Goal: Book appointment/travel/reservation: Book appointment/travel/reservation

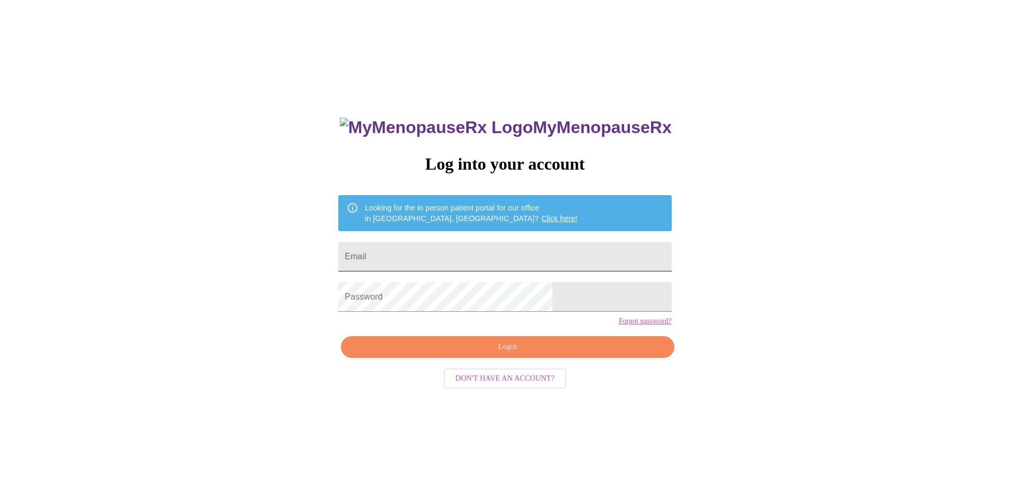
click at [477, 256] on input "Email" at bounding box center [504, 257] width 333 height 30
click at [475, 253] on input "Email" at bounding box center [504, 257] width 333 height 30
paste input "eileenobrien07@gmail.com"
type input "eileenobrien07@gmail.com"
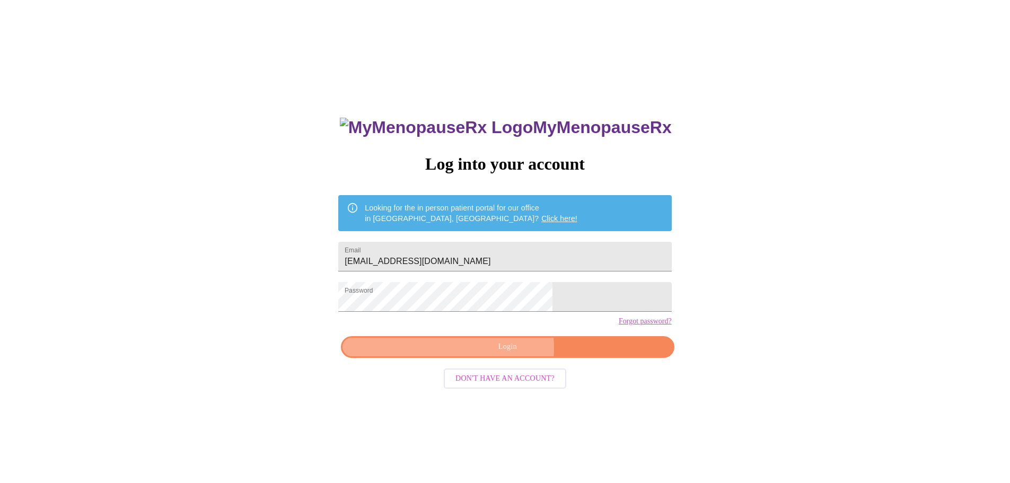
click at [497, 354] on span "Login" at bounding box center [507, 346] width 309 height 13
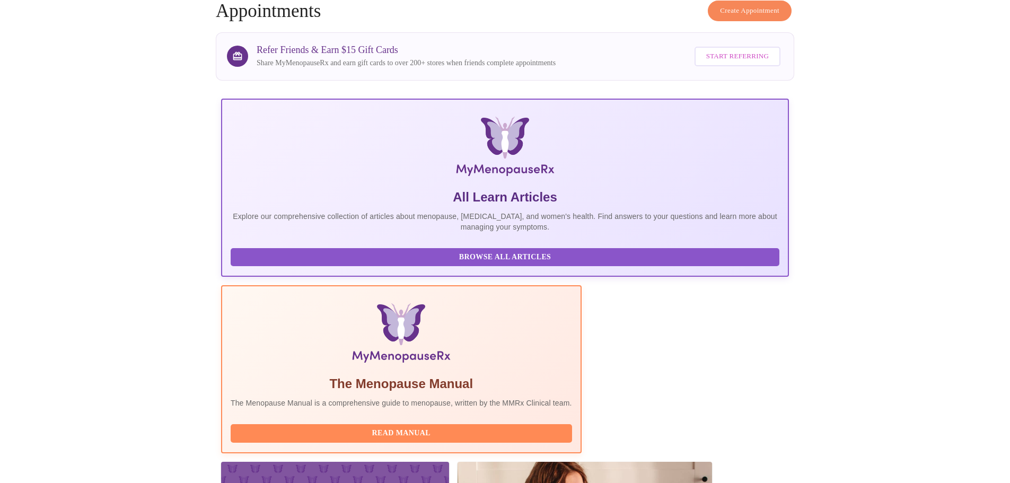
scroll to position [106, 0]
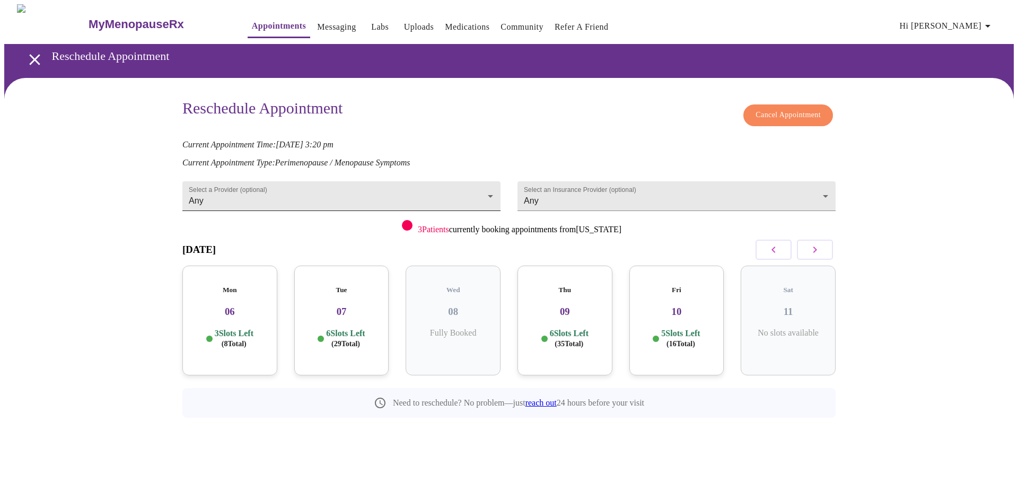
click at [493, 185] on body "MyMenopauseRx Appointments Messaging Labs Uploads Medications Community Refer a…" at bounding box center [509, 234] width 1010 height 461
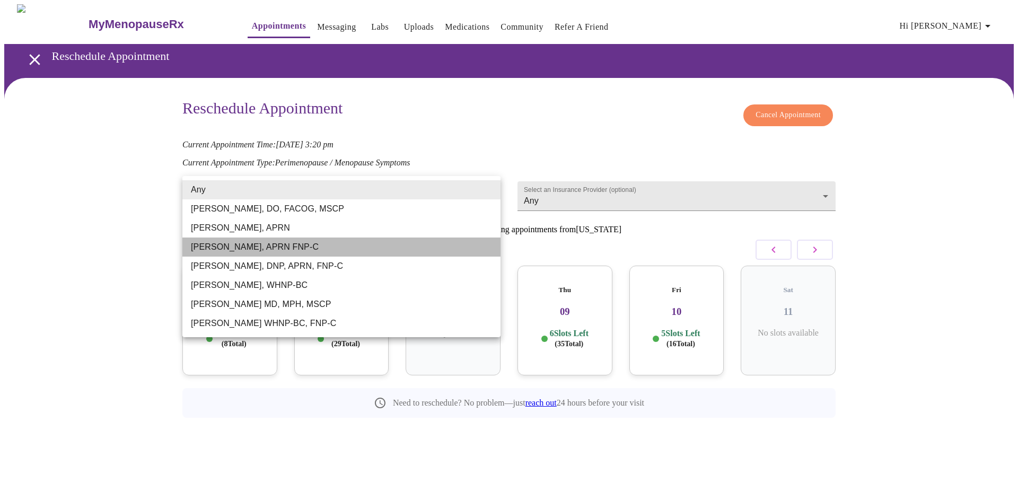
click at [293, 242] on li "[PERSON_NAME], APRN FNP-C" at bounding box center [341, 247] width 318 height 19
type input "[PERSON_NAME], APRN FNP-C"
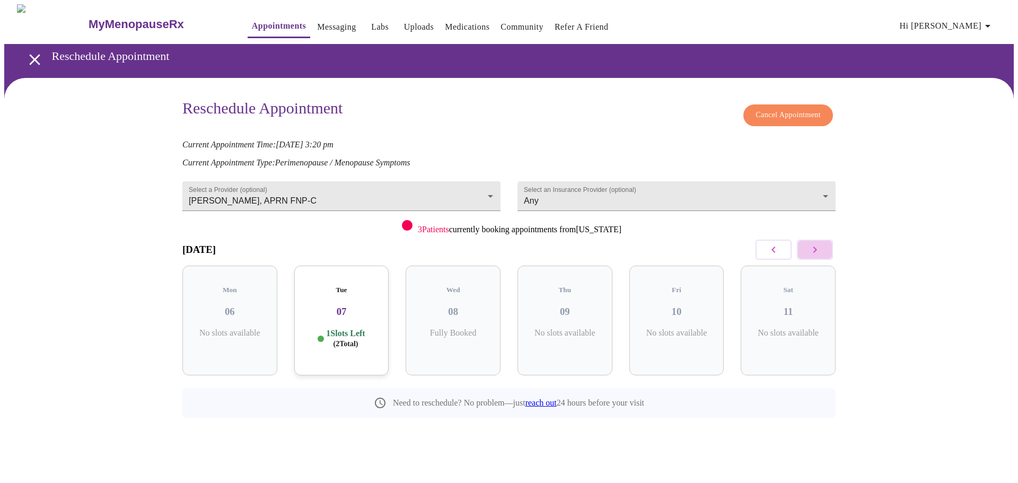
click at [808, 249] on button "button" at bounding box center [815, 250] width 36 height 20
click at [565, 316] on div "Tue 14 5 Slots Left ( 5 Total)" at bounding box center [565, 321] width 95 height 110
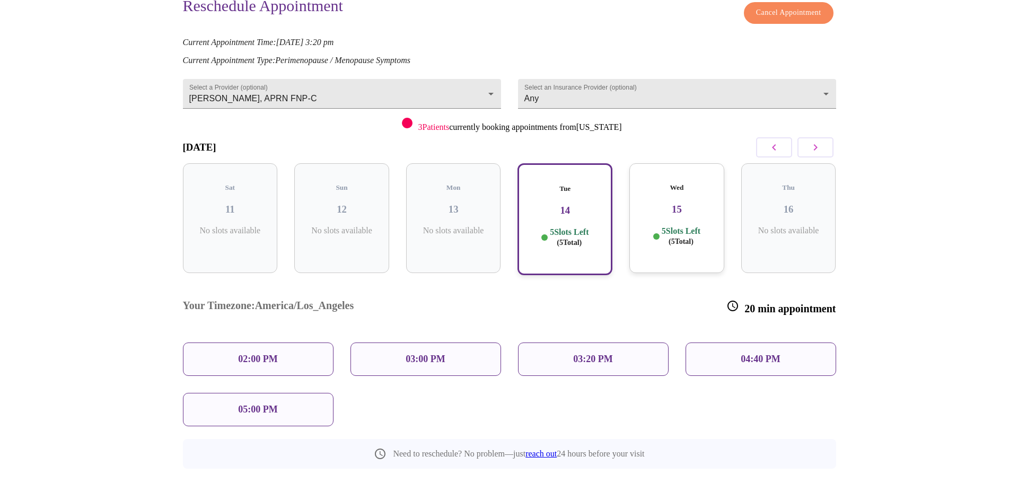
scroll to position [103, 0]
click at [575, 353] on p "03:20 PM" at bounding box center [588, 358] width 39 height 11
click at [591, 353] on p "03:20 PM" at bounding box center [588, 358] width 39 height 11
click at [571, 353] on p "03:20 PM" at bounding box center [588, 358] width 39 height 11
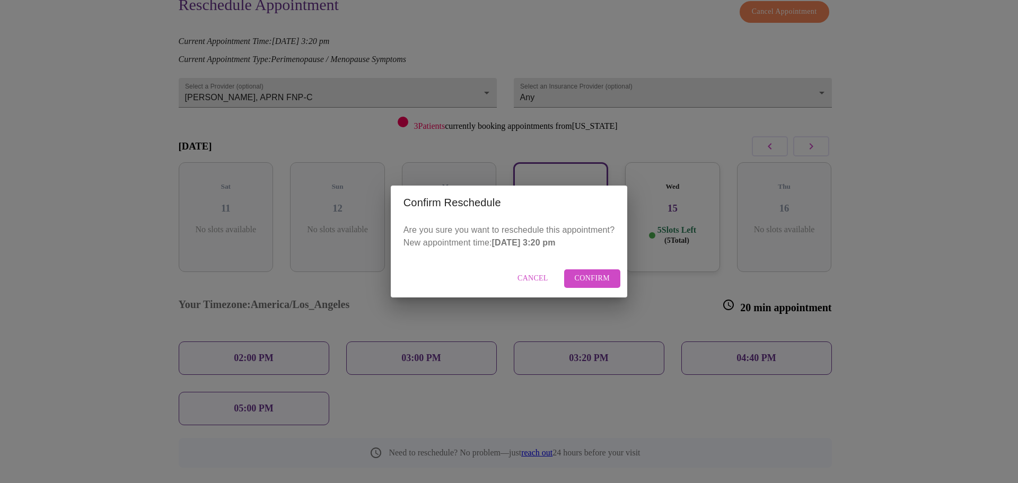
click at [582, 279] on span "Confirm" at bounding box center [593, 278] width 36 height 13
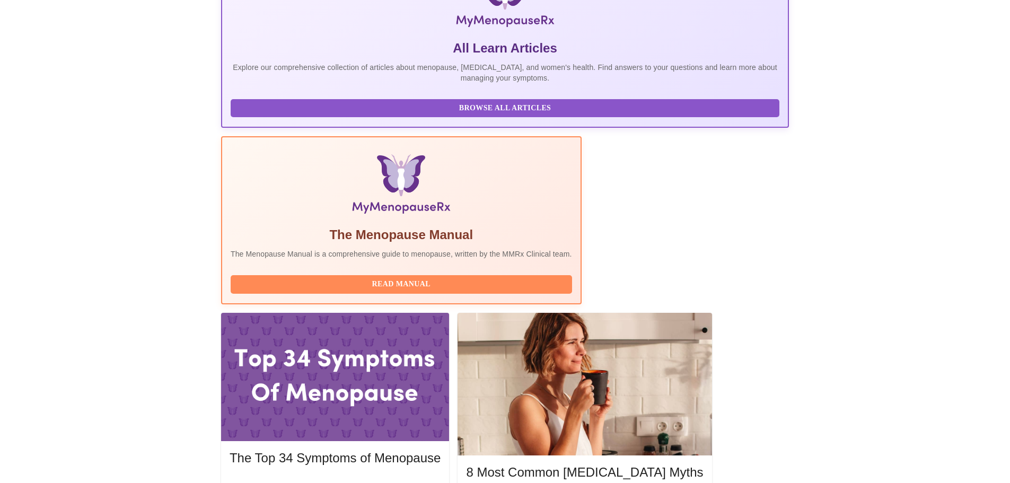
scroll to position [212, 0]
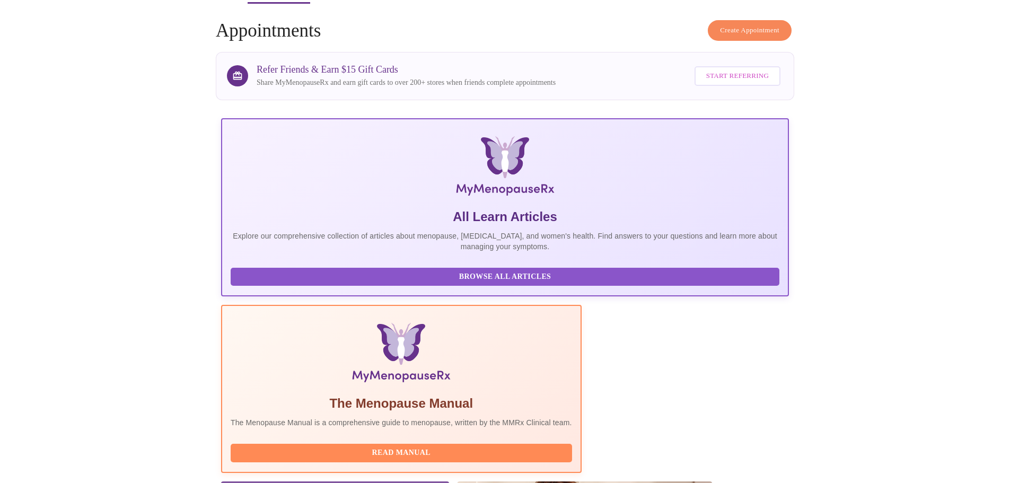
scroll to position [159, 0]
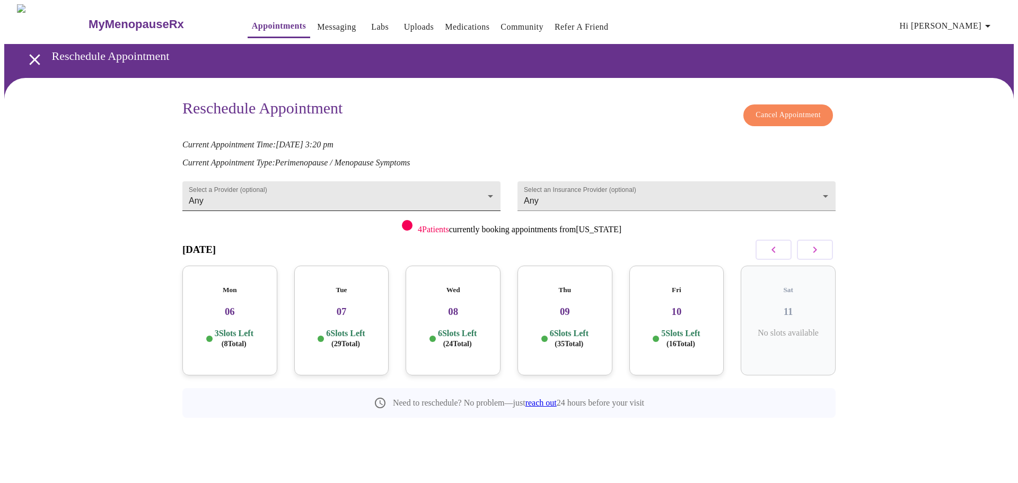
click at [365, 193] on body "MyMenopauseRx Appointments Messaging Labs Uploads Medications Community Refer a…" at bounding box center [509, 234] width 1010 height 461
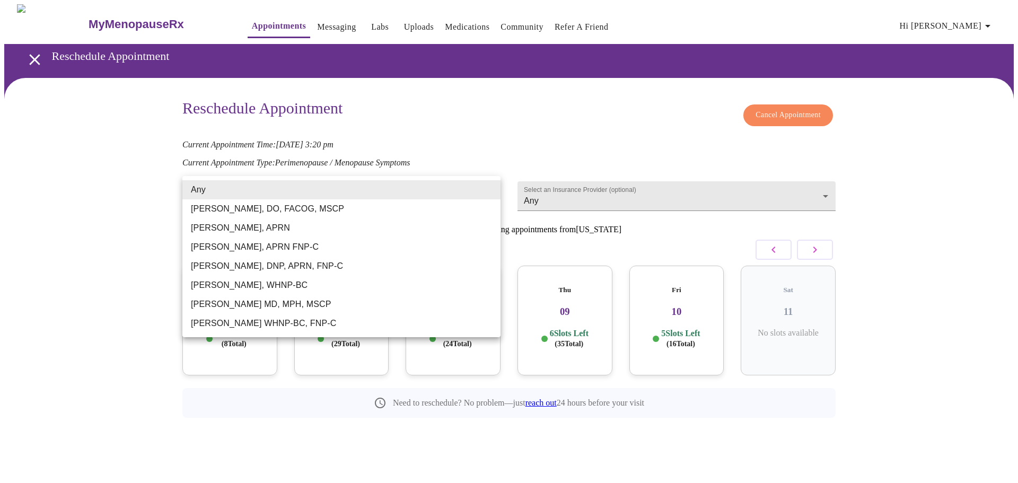
click at [235, 247] on li "[PERSON_NAME], APRN FNP-C" at bounding box center [341, 247] width 318 height 19
type input "[PERSON_NAME], APRN FNP-C"
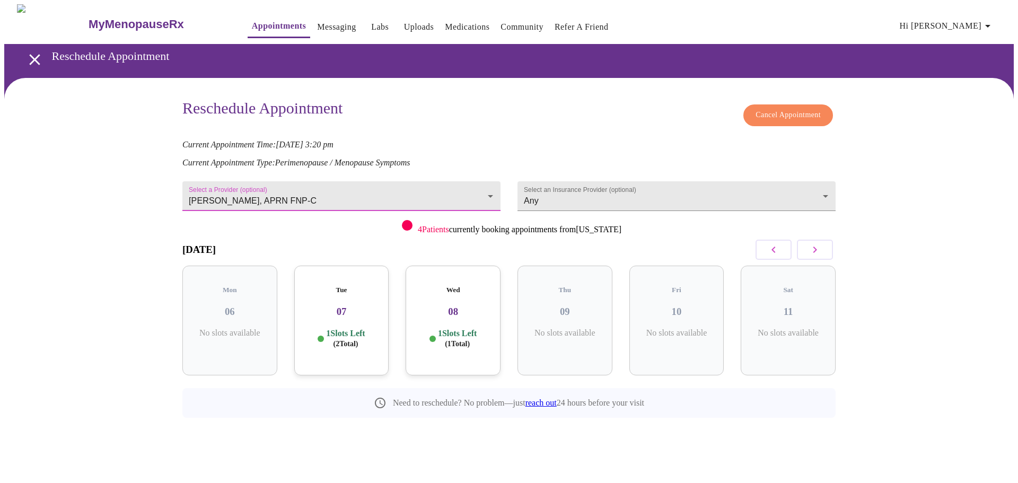
click at [809, 249] on icon "button" at bounding box center [815, 249] width 13 height 13
click at [813, 246] on icon "button" at bounding box center [815, 249] width 13 height 13
click at [674, 328] on p "6 Slots Left ( 7 Total)" at bounding box center [680, 338] width 39 height 21
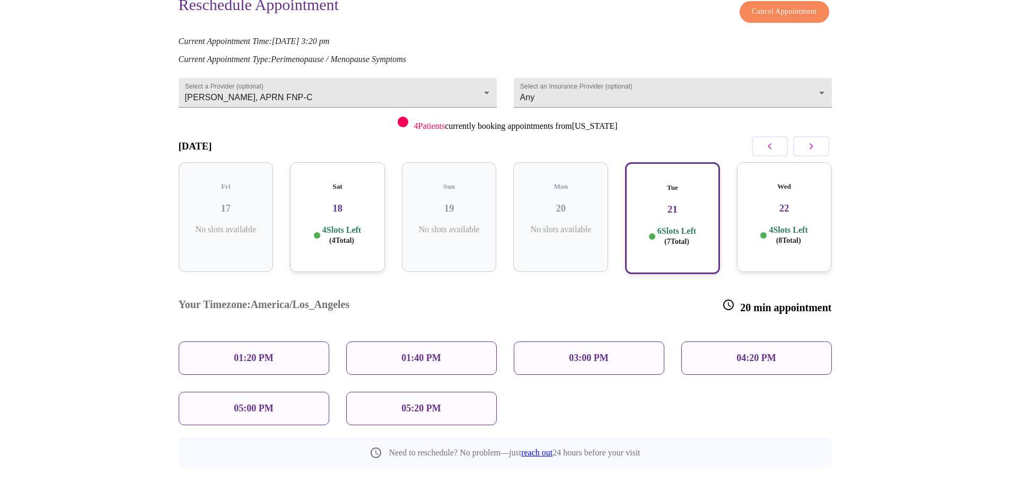
scroll to position [50, 0]
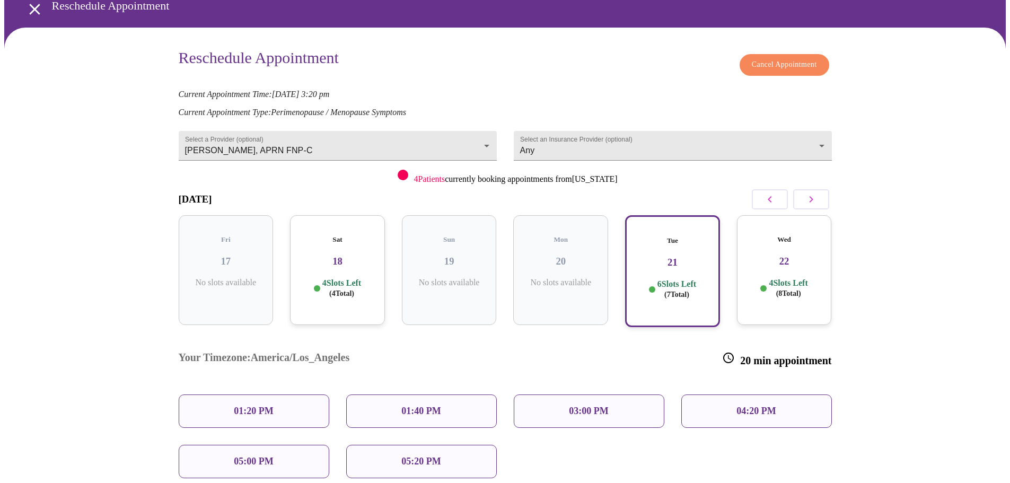
click at [585, 395] on div "03:00 PM" at bounding box center [589, 411] width 151 height 33
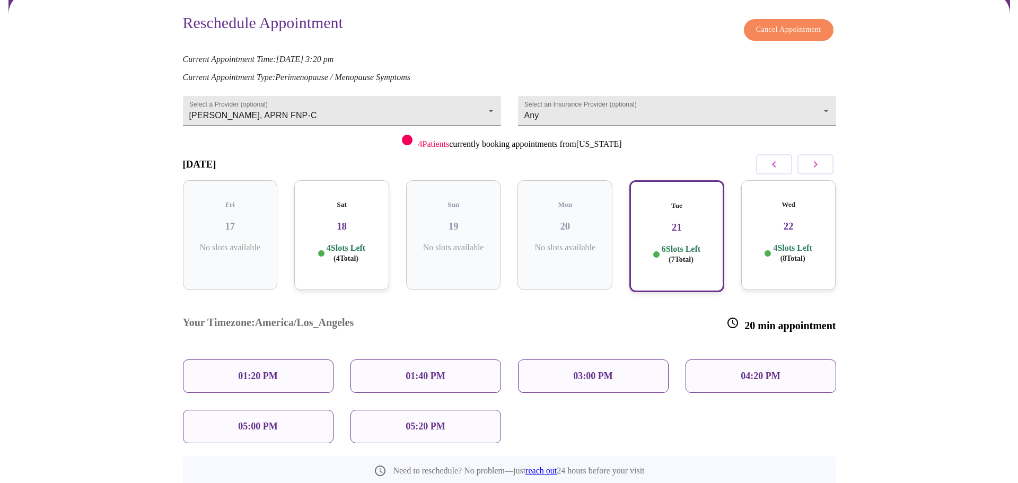
scroll to position [146, 0]
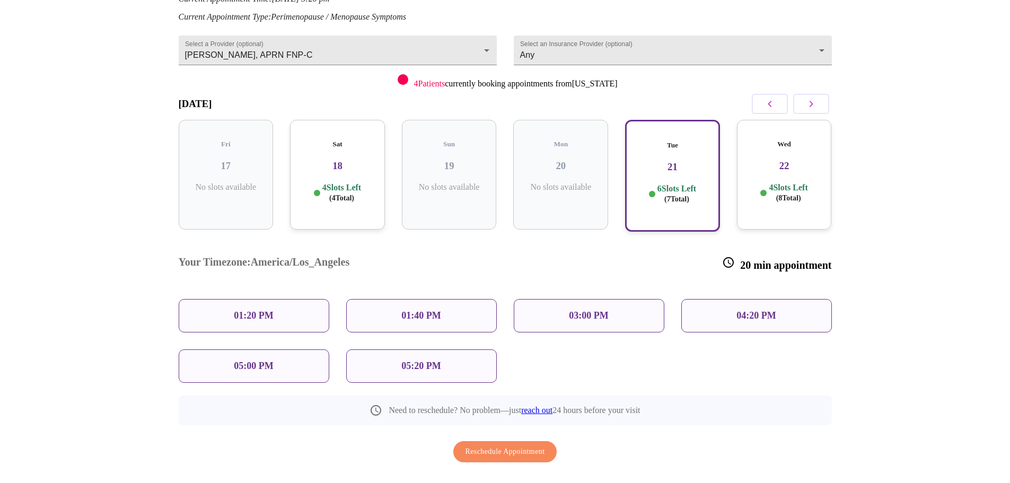
click at [674, 161] on h3 "21" at bounding box center [673, 167] width 76 height 12
click at [592, 299] on div "03:00 PM" at bounding box center [589, 315] width 151 height 33
click at [501, 445] on span "Reschedule Appointment" at bounding box center [506, 451] width 80 height 13
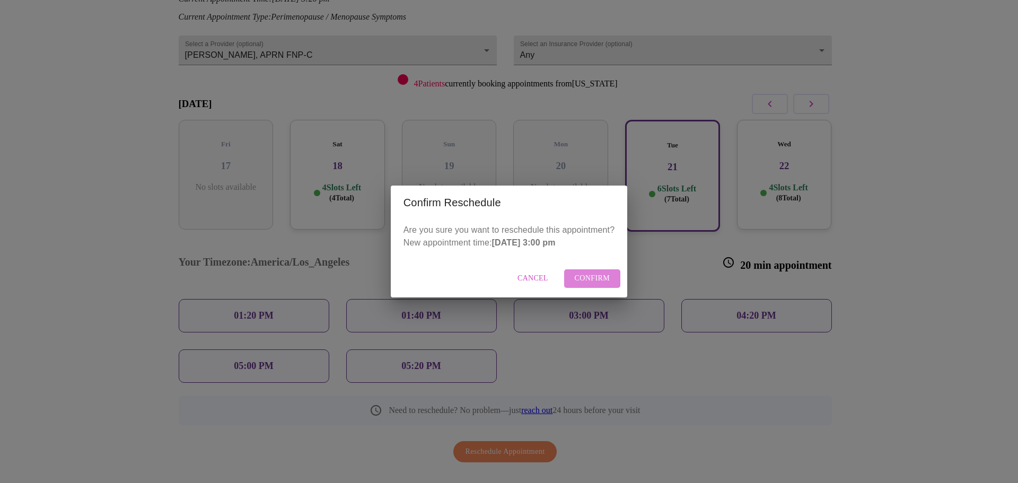
click at [588, 273] on span "Confirm" at bounding box center [593, 278] width 36 height 13
